Goal: Task Accomplishment & Management: Manage account settings

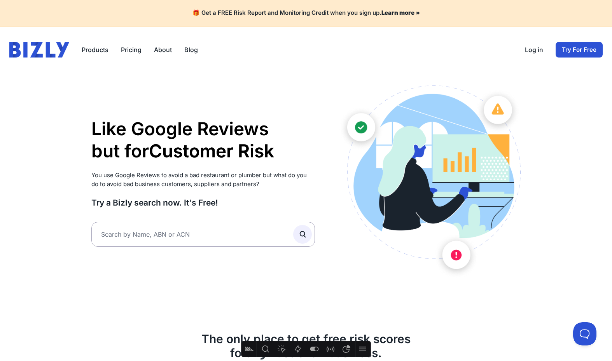
click at [136, 51] on link "Pricing" at bounding box center [131, 49] width 21 height 9
click at [528, 49] on link "Log in" at bounding box center [534, 49] width 18 height 9
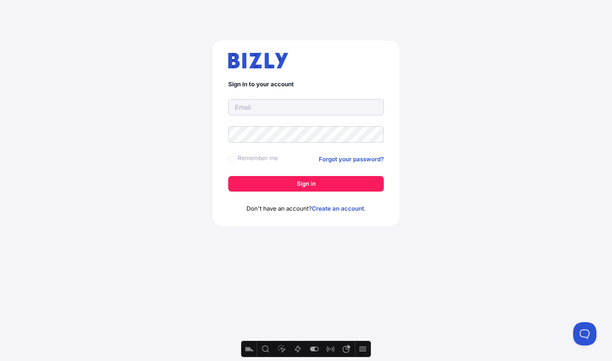
click at [397, 72] on div "Sign in to your account Remember me Forgot your password? Sign in Don't have an…" at bounding box center [306, 132] width 187 height 185
click at [376, 108] on input "text" at bounding box center [305, 107] width 155 height 16
type input "adam@evenly.com.au"
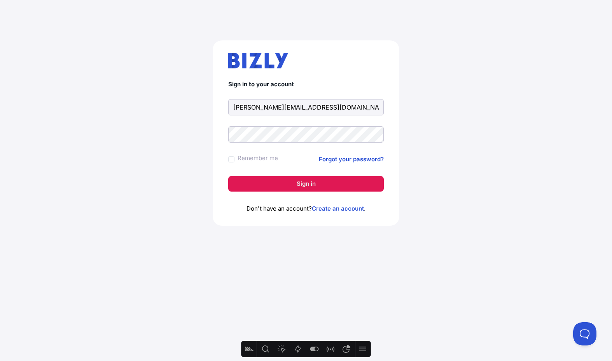
click at [296, 182] on button "Sign in" at bounding box center [305, 184] width 155 height 16
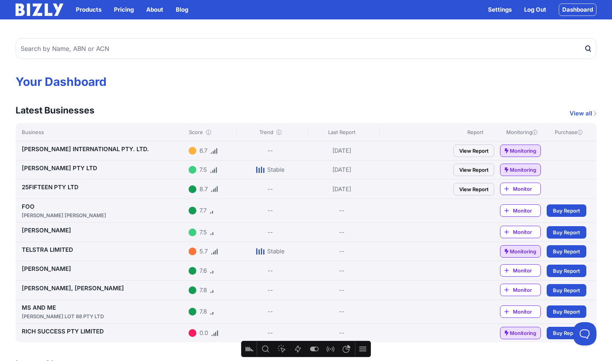
click at [43, 188] on link "25FIFTEEN PTY LTD" at bounding box center [50, 186] width 57 height 7
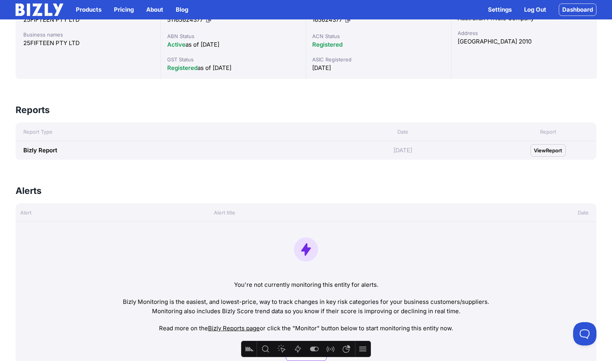
scroll to position [180, 0]
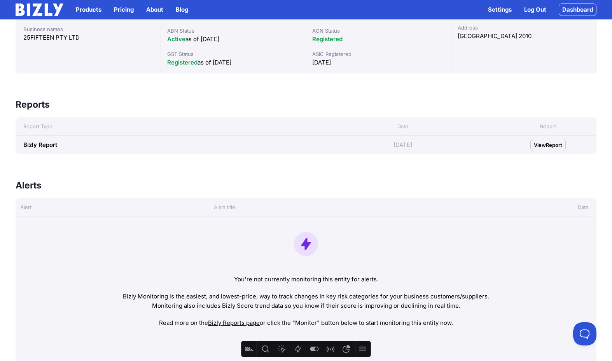
click at [553, 147] on span "Report" at bounding box center [554, 145] width 16 height 8
